Goal: Information Seeking & Learning: Stay updated

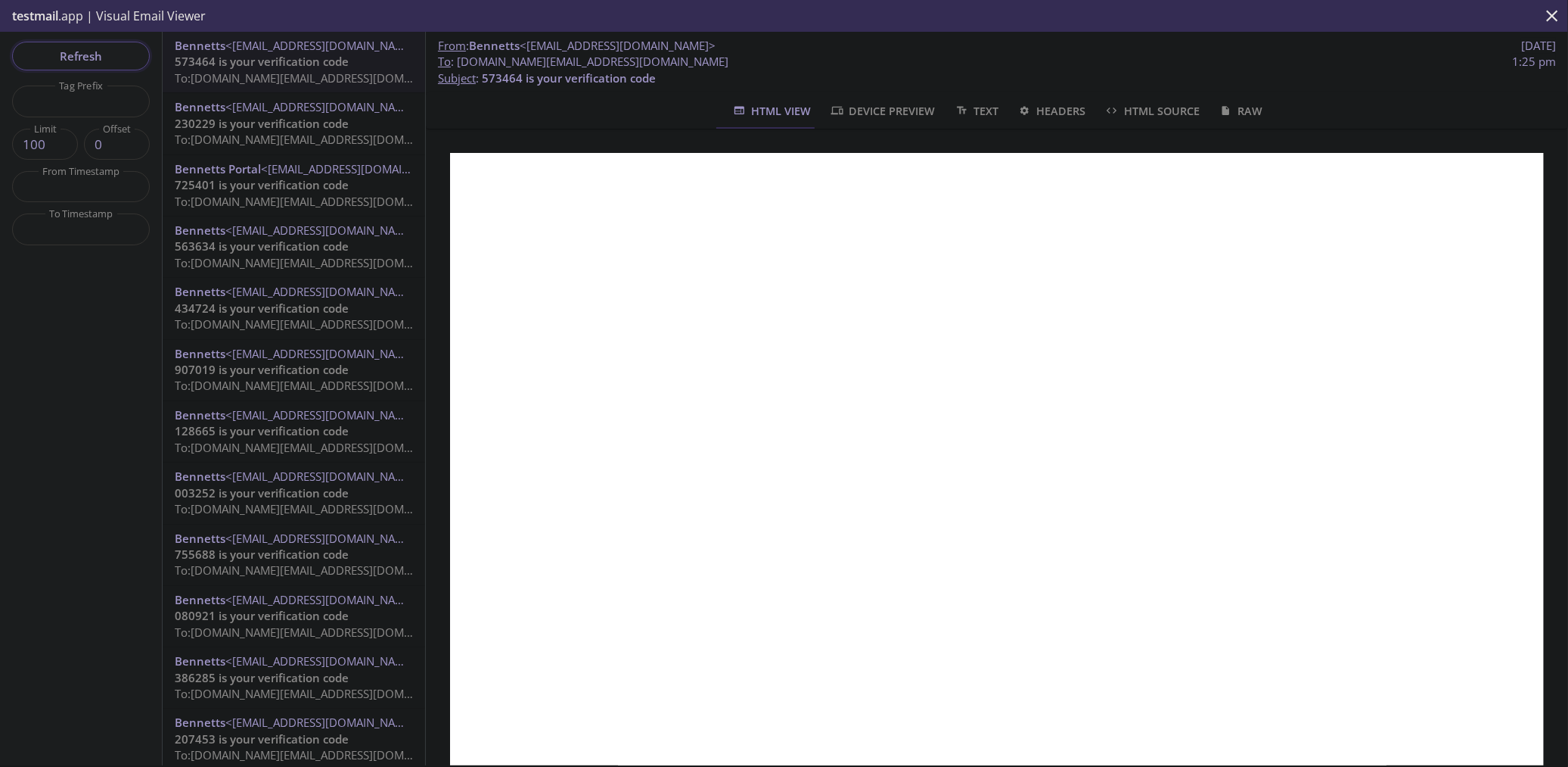
click at [109, 56] on span "Refresh" at bounding box center [81, 56] width 114 height 20
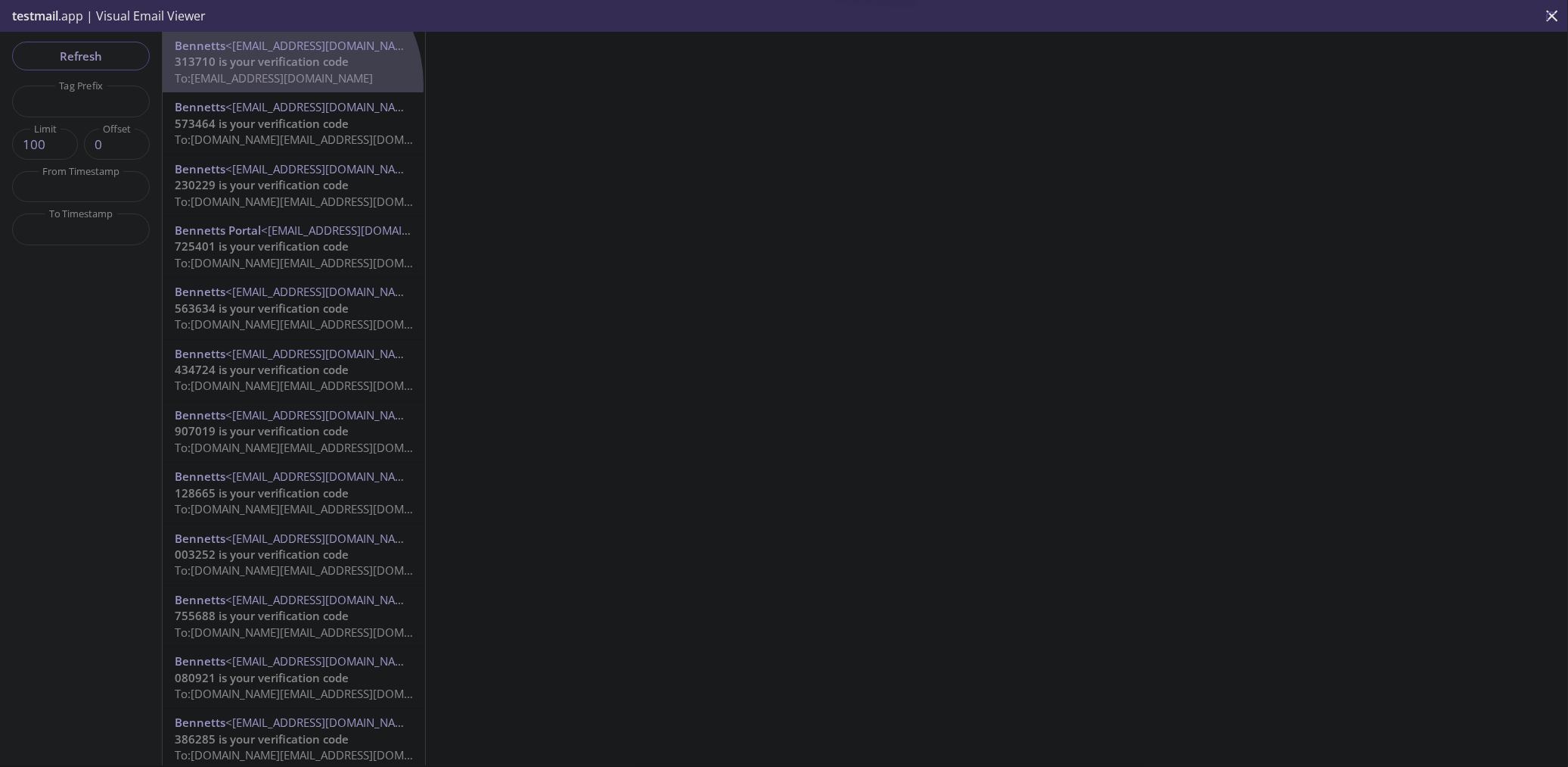
click at [285, 85] on span "To: [EMAIL_ADDRESS][DOMAIN_NAME]" at bounding box center [274, 78] width 198 height 15
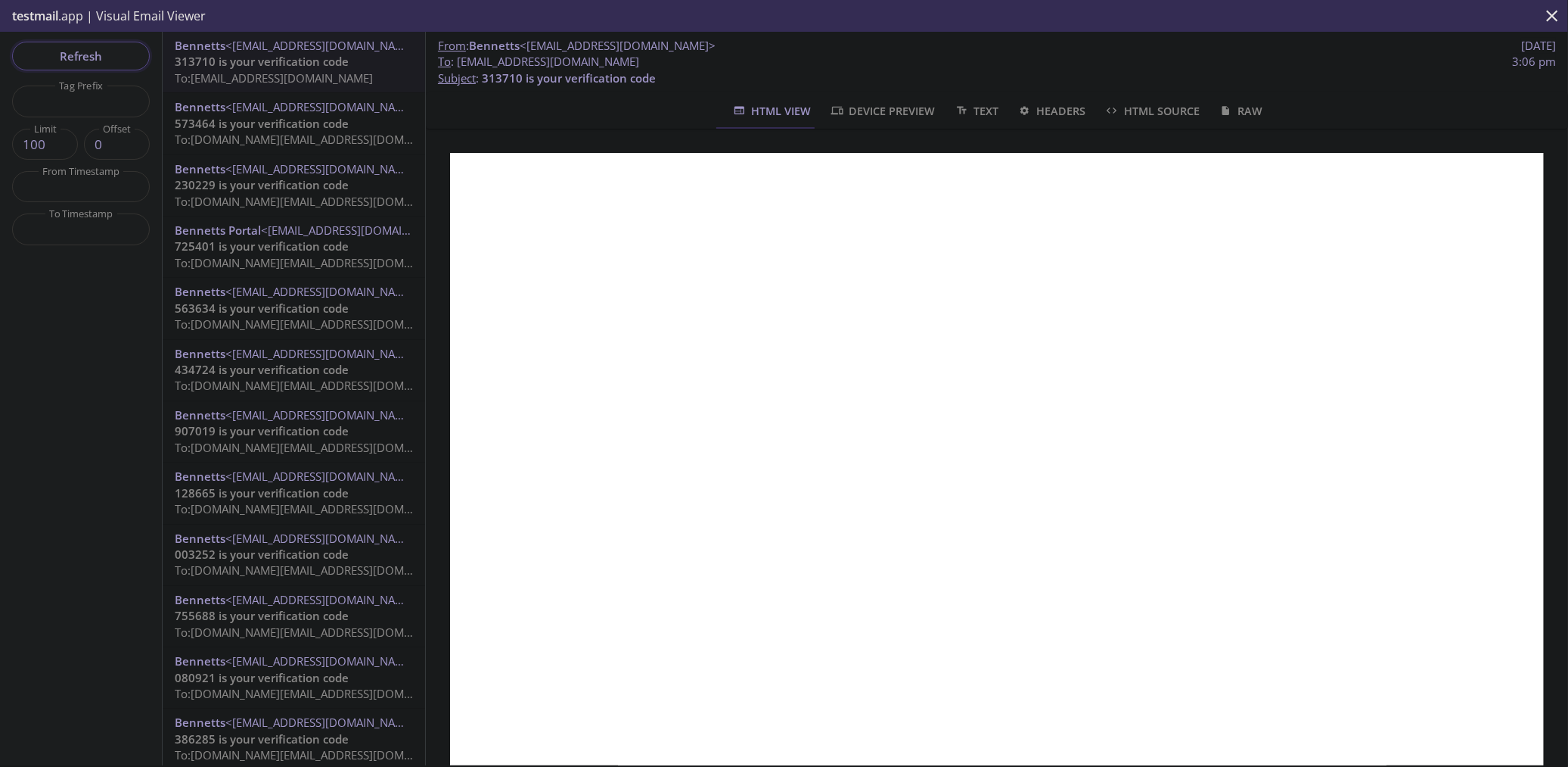
click at [94, 63] on span "Refresh" at bounding box center [81, 56] width 114 height 20
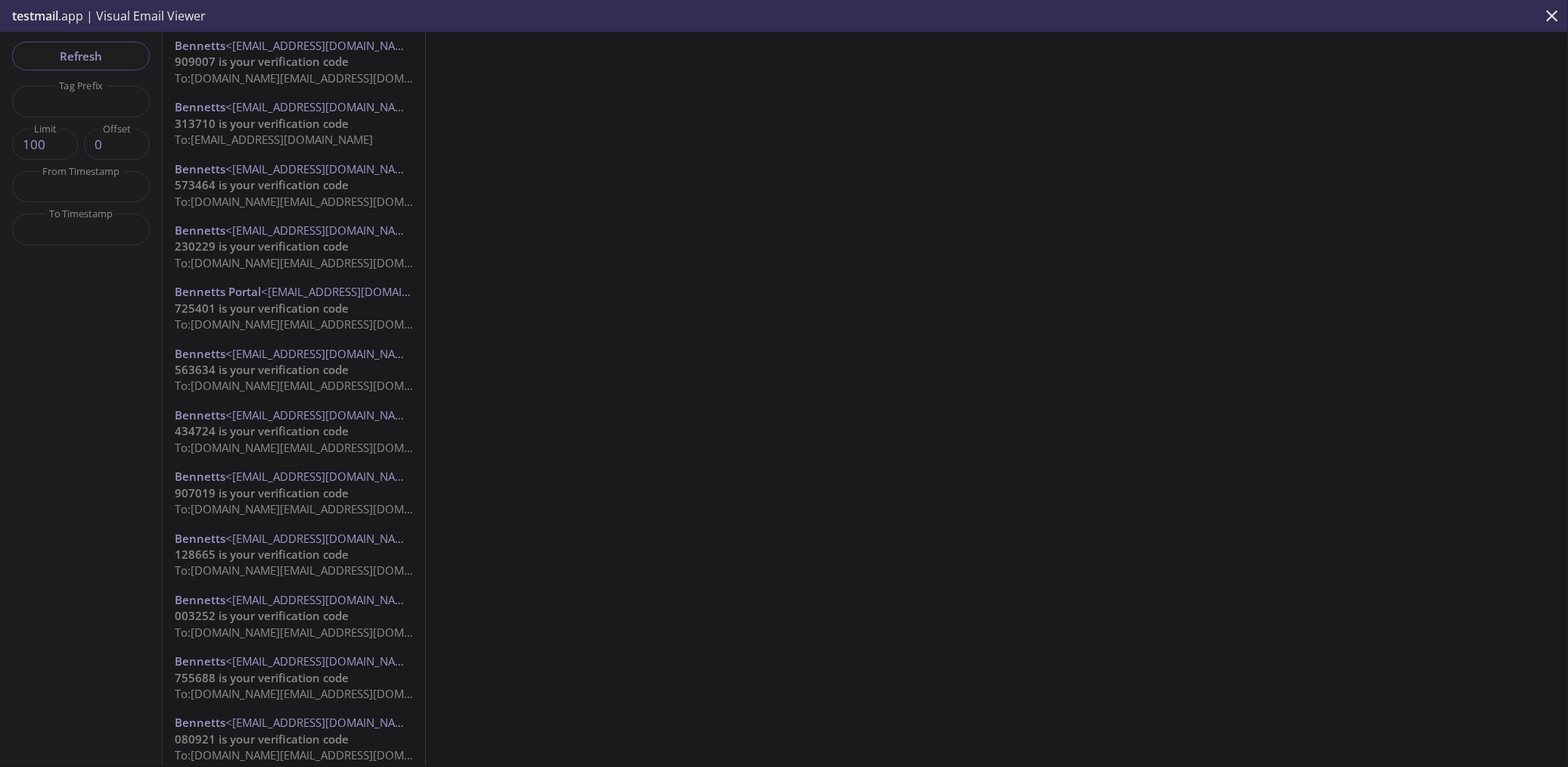
click at [267, 75] on span "To: [DOMAIN_NAME][EMAIL_ADDRESS][DOMAIN_NAME]" at bounding box center [318, 78] width 288 height 15
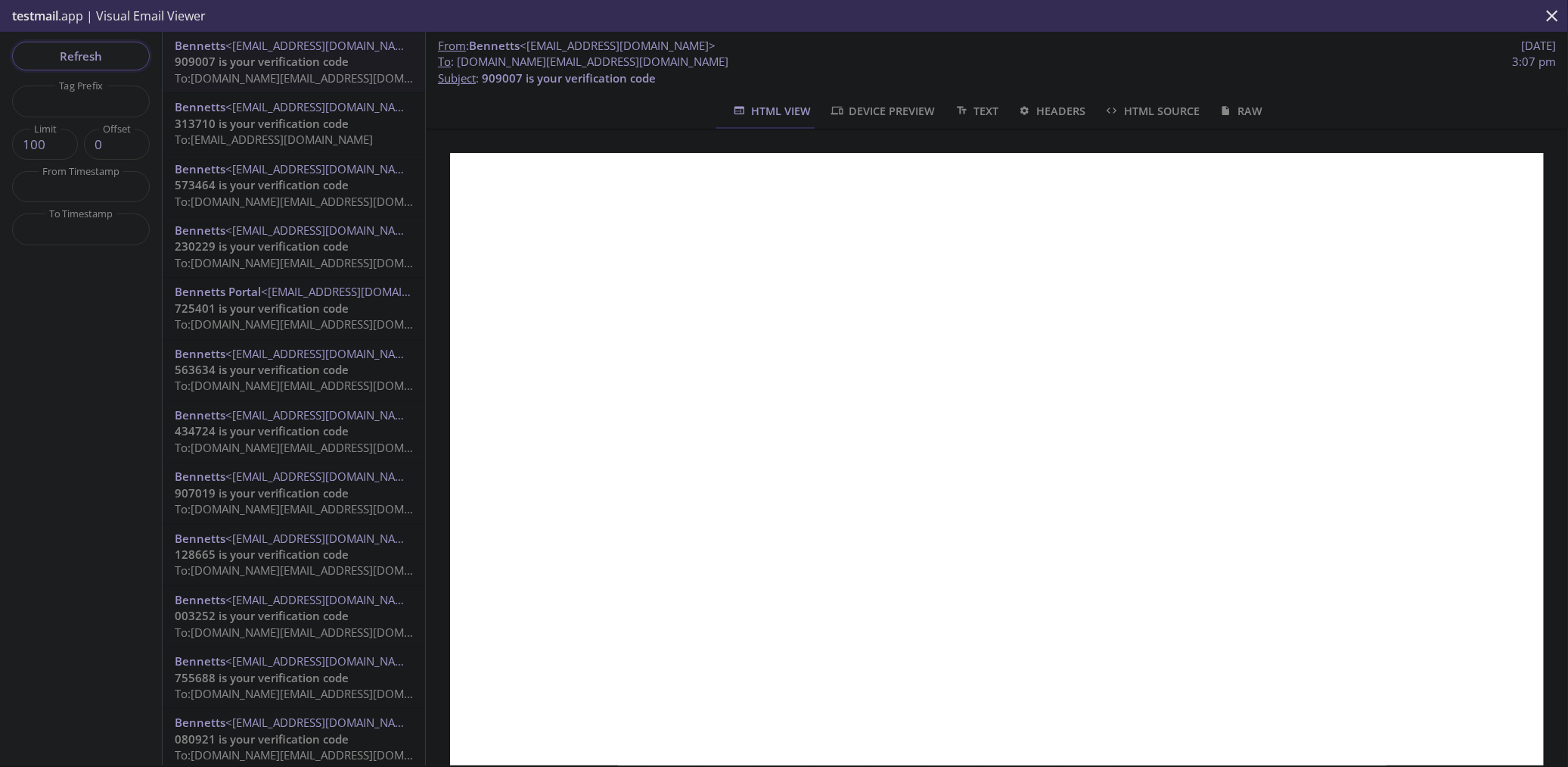
click at [110, 50] on span "Refresh" at bounding box center [81, 56] width 114 height 20
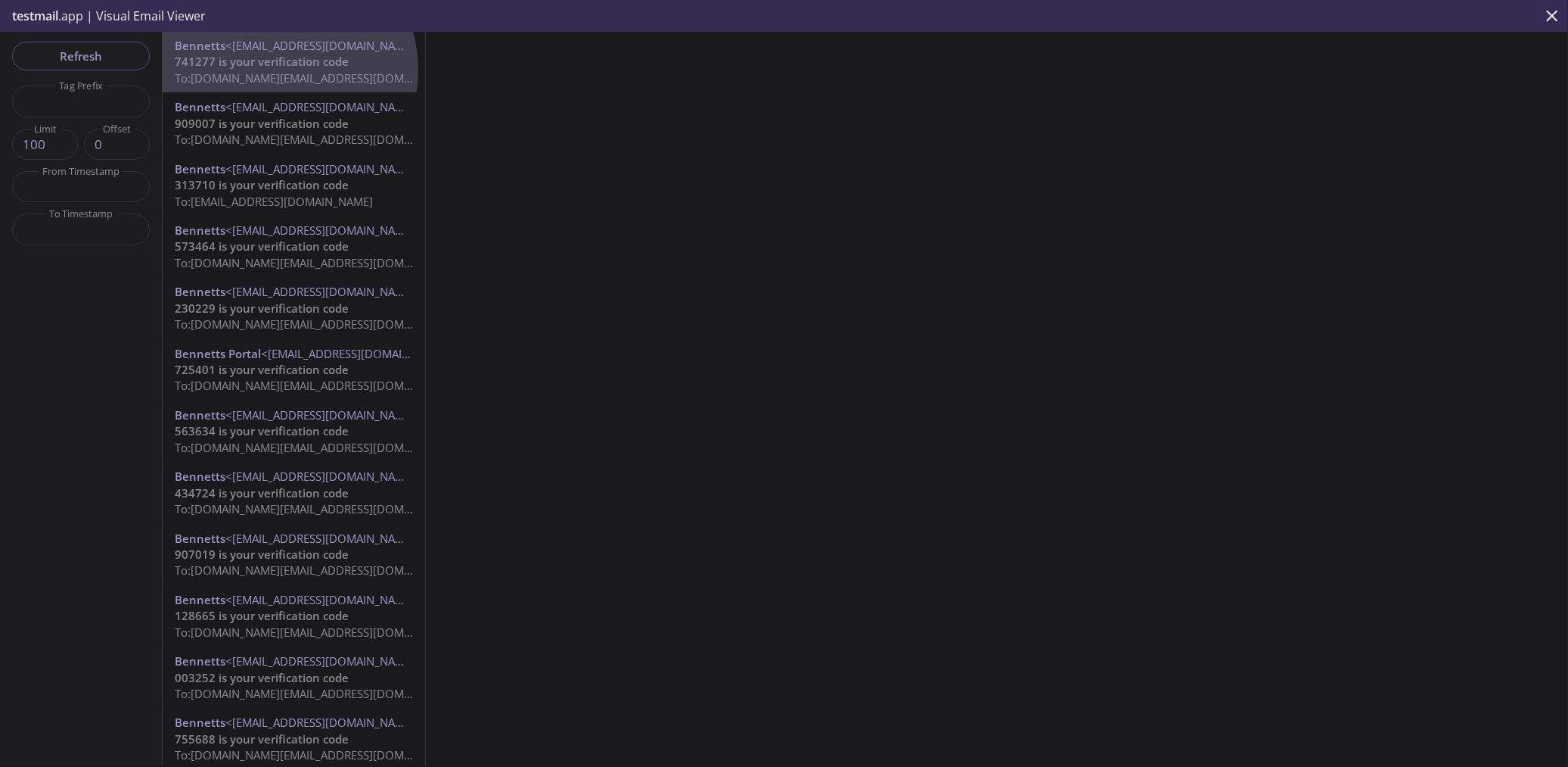
click at [273, 71] on span "To: [DOMAIN_NAME][EMAIL_ADDRESS][DOMAIN_NAME]" at bounding box center [318, 78] width 288 height 15
